Goal: Information Seeking & Learning: Learn about a topic

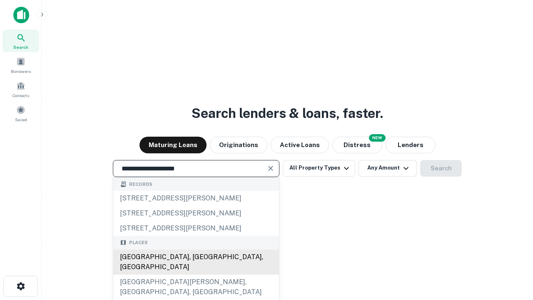
click at [196, 275] on div "[GEOGRAPHIC_DATA], [GEOGRAPHIC_DATA], [GEOGRAPHIC_DATA]" at bounding box center [196, 262] width 166 height 25
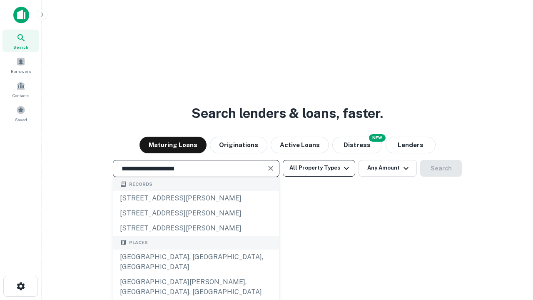
click at [319, 168] on button "All Property Types" at bounding box center [319, 168] width 73 height 17
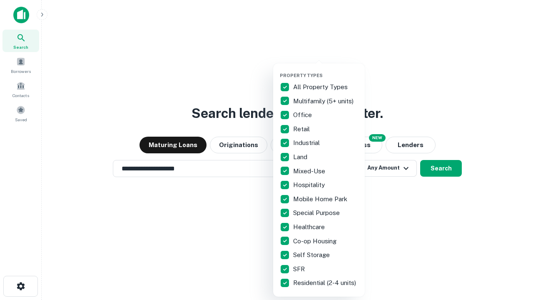
type input "**********"
click at [326, 70] on button "button" at bounding box center [326, 70] width 92 height 0
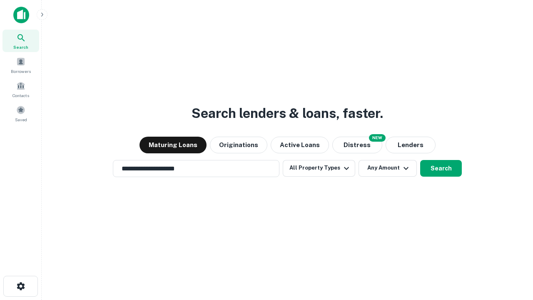
scroll to position [13, 0]
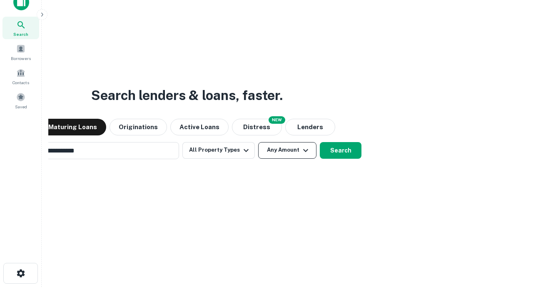
click at [258, 142] on button "Any Amount" at bounding box center [287, 150] width 58 height 17
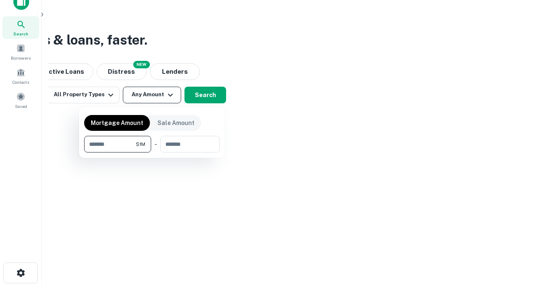
type input "*******"
click at [152, 153] on button "button" at bounding box center [152, 153] width 136 height 0
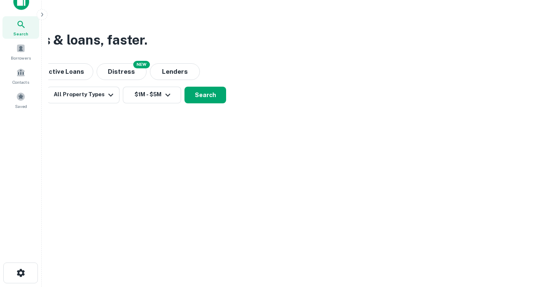
scroll to position [5, 154]
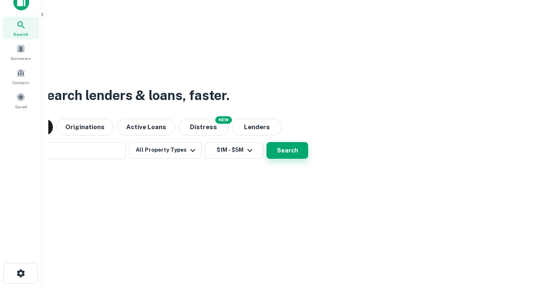
click at [267, 142] on button "Search" at bounding box center [288, 150] width 42 height 17
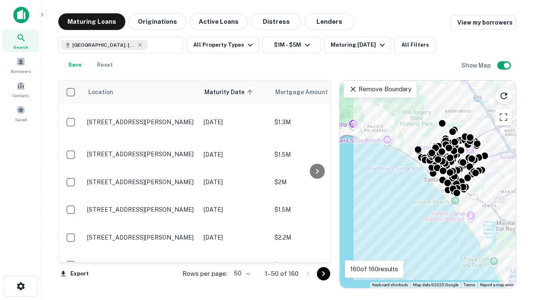
click at [241, 273] on body "Search Borrowers Contacts Saved Maturing Loans Originations Active Loans Distre…" at bounding box center [266, 150] width 533 height 300
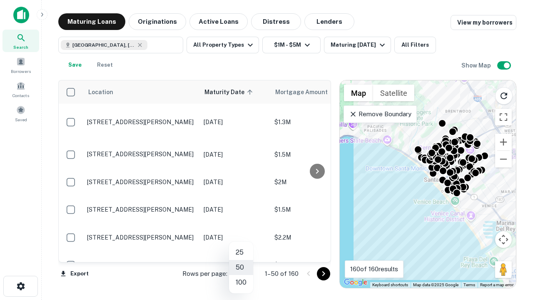
click at [241, 253] on li "25" at bounding box center [241, 252] width 24 height 15
